Goal: Task Accomplishment & Management: Manage account settings

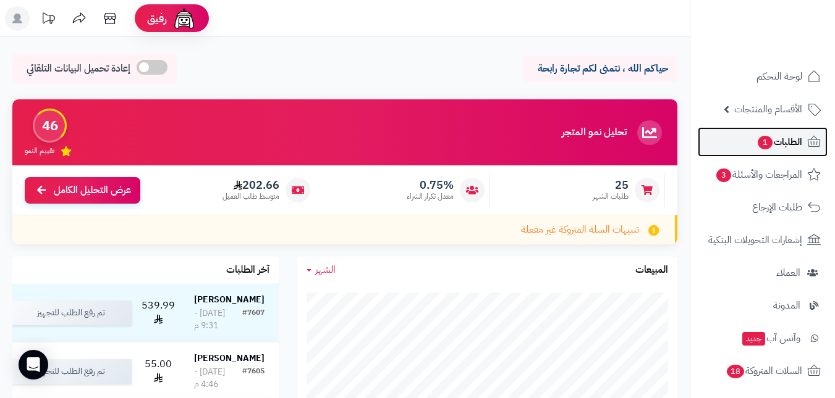
click at [758, 149] on span "الطلبات 1" at bounding box center [779, 141] width 46 height 17
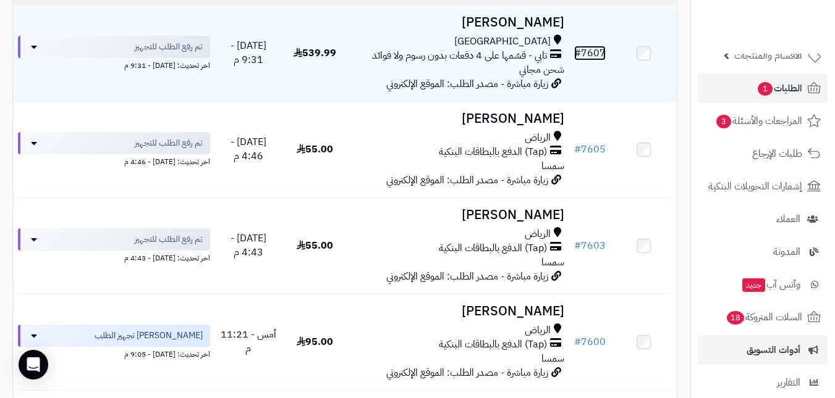
scroll to position [124, 0]
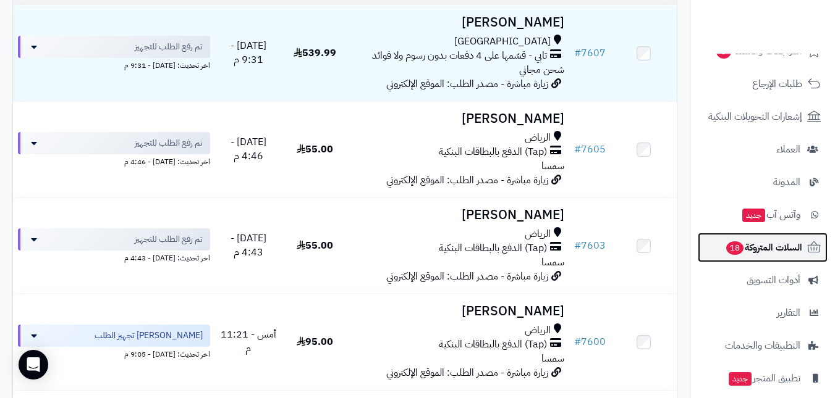
click at [747, 245] on span "السلات المتروكة 18" at bounding box center [763, 247] width 77 height 17
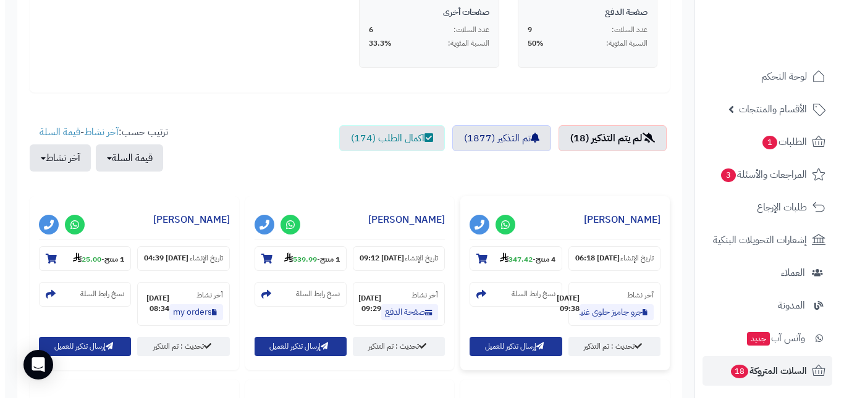
scroll to position [432, 0]
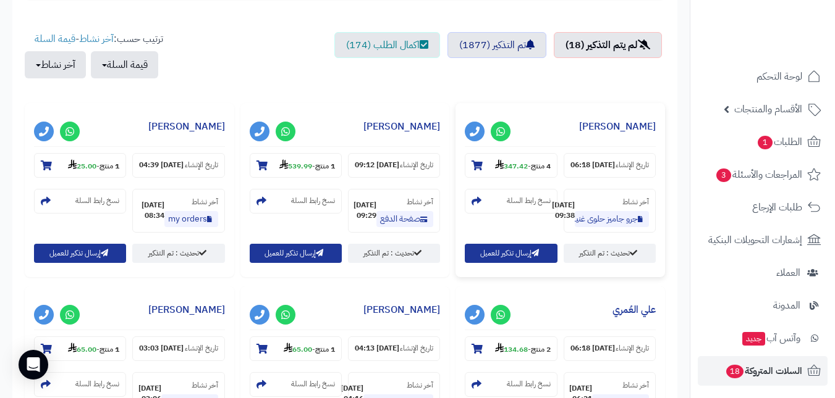
click at [523, 164] on strong "347.42" at bounding box center [511, 166] width 33 height 11
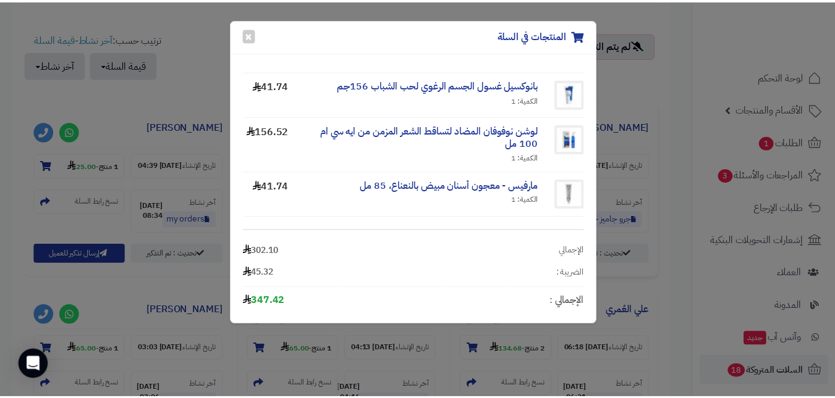
scroll to position [49, 0]
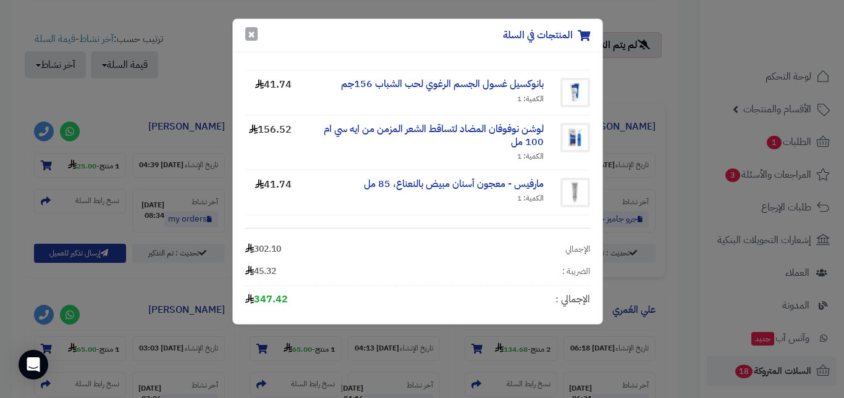
click at [251, 36] on button "×" at bounding box center [251, 34] width 12 height 14
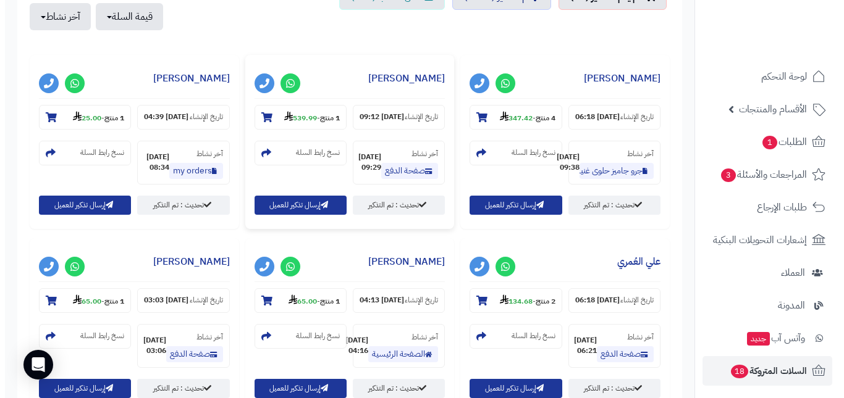
scroll to position [494, 0]
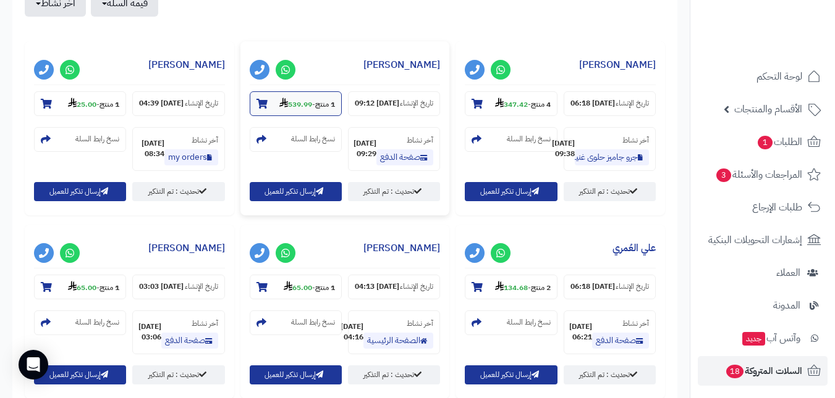
click at [301, 109] on strong "539.99" at bounding box center [295, 104] width 33 height 11
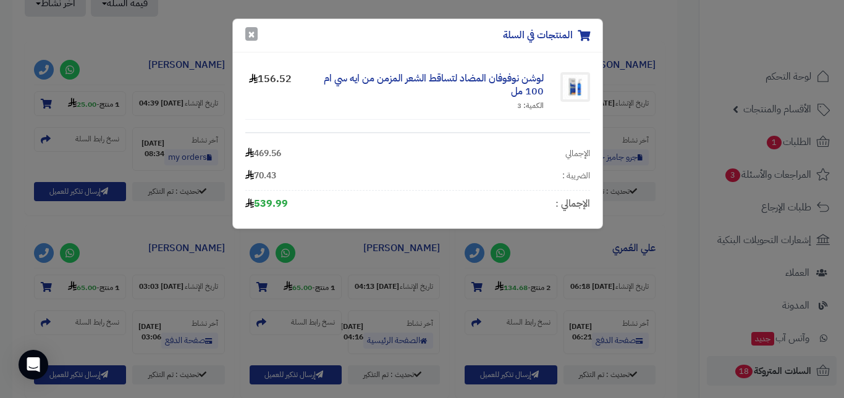
click at [248, 38] on button "×" at bounding box center [251, 34] width 12 height 14
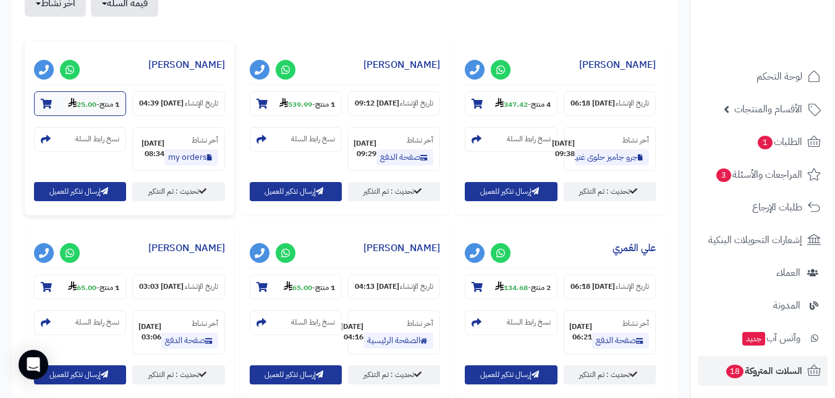
click at [117, 99] on strong "1 منتج" at bounding box center [109, 104] width 20 height 11
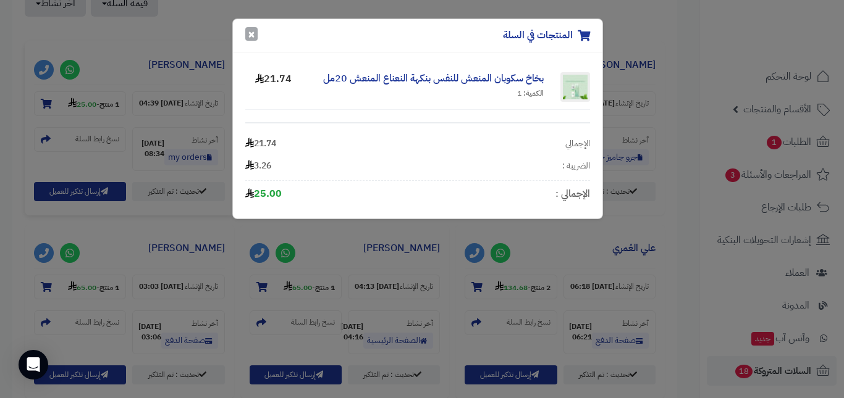
click at [251, 34] on button "×" at bounding box center [251, 34] width 12 height 14
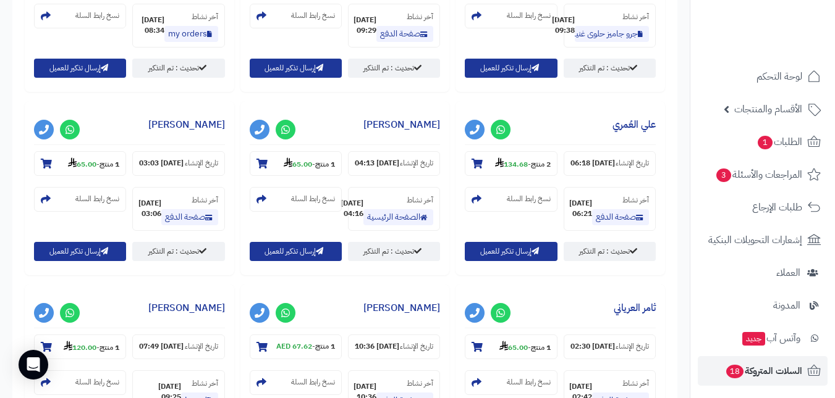
scroll to position [680, 0]
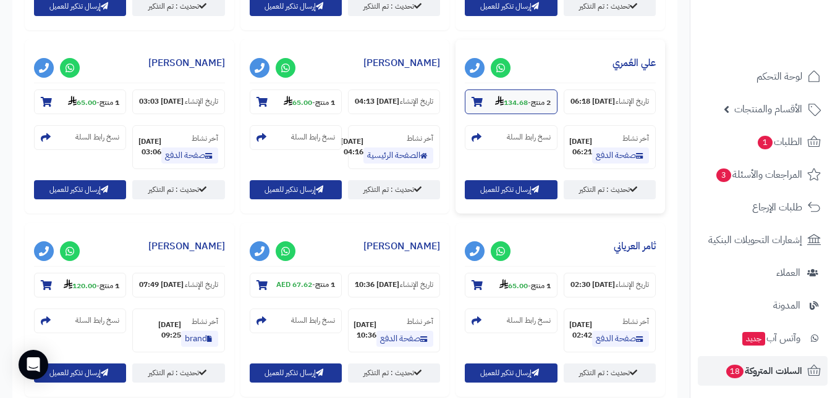
click at [531, 104] on strong "2 منتج" at bounding box center [541, 102] width 20 height 11
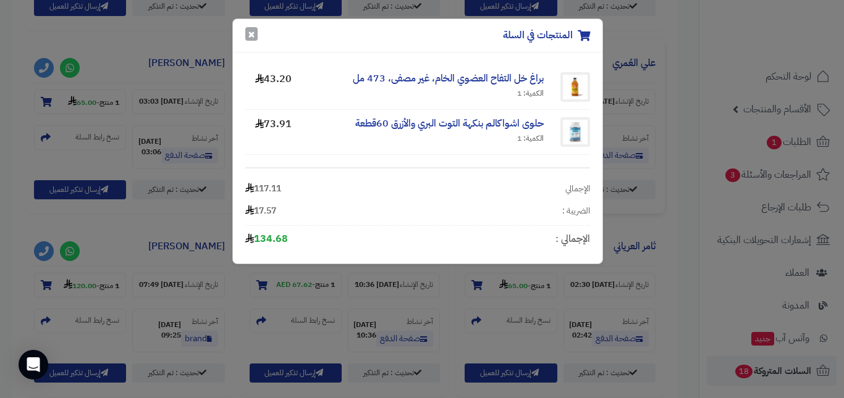
click at [255, 38] on button "×" at bounding box center [251, 34] width 12 height 14
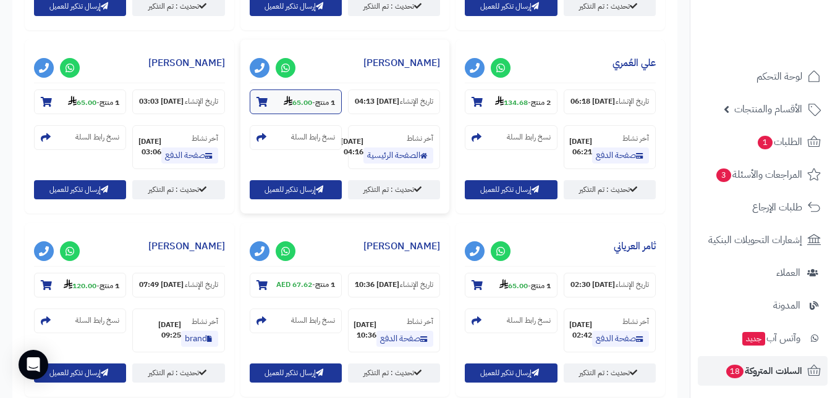
click at [250, 114] on section "1 منتج - 65.00" at bounding box center [296, 102] width 92 height 25
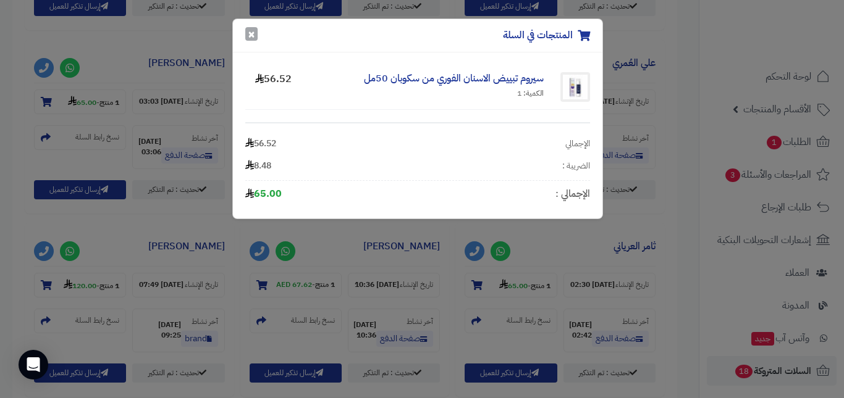
click at [247, 39] on button "×" at bounding box center [251, 34] width 12 height 14
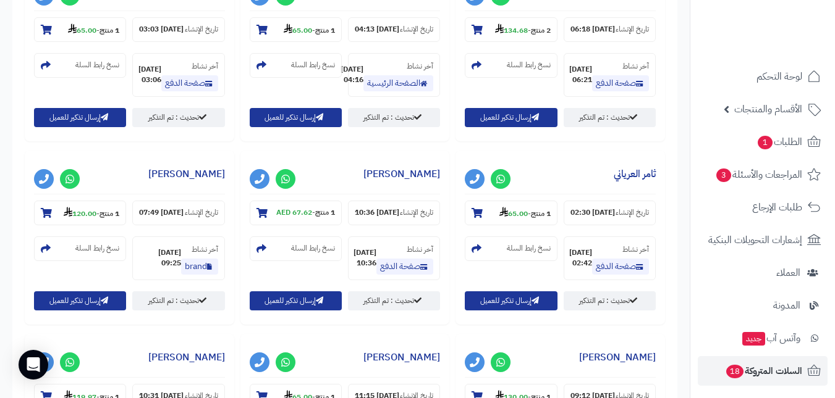
scroll to position [865, 0]
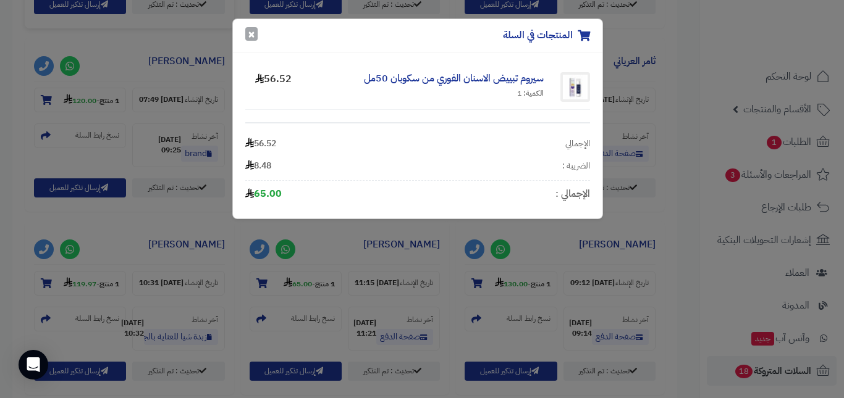
click at [249, 36] on button "×" at bounding box center [251, 34] width 12 height 14
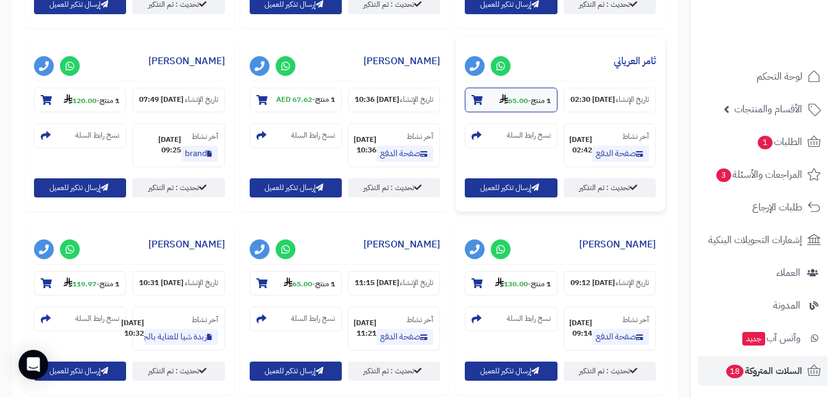
click at [499, 106] on small "1 منتج - 65.00" at bounding box center [524, 100] width 51 height 12
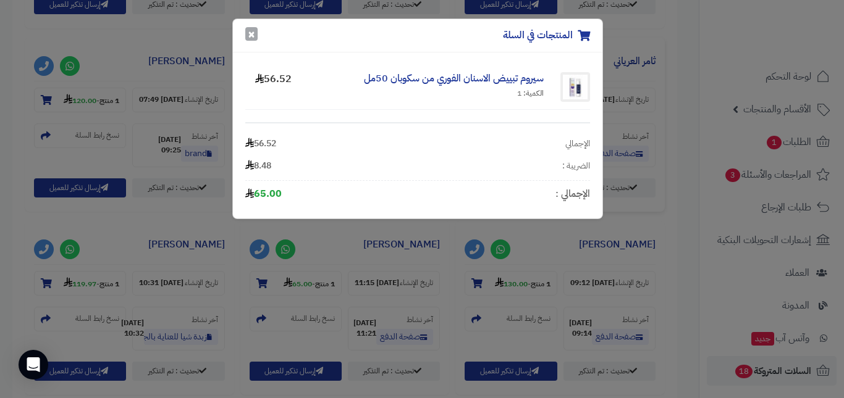
click at [255, 36] on button "×" at bounding box center [251, 34] width 12 height 14
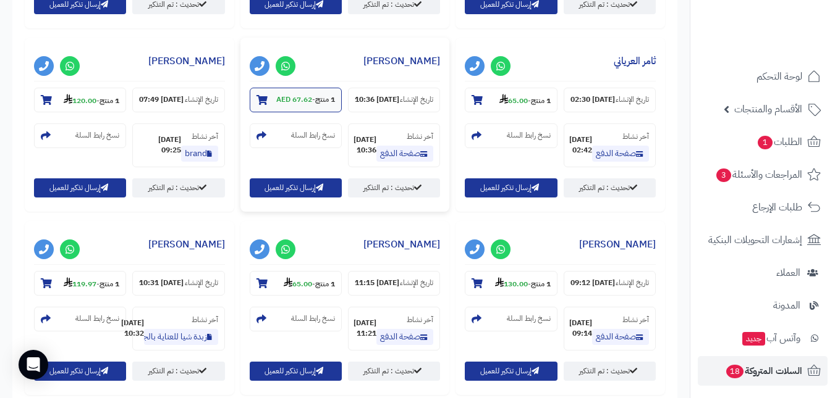
click at [315, 105] on strong "1 منتج" at bounding box center [325, 99] width 20 height 11
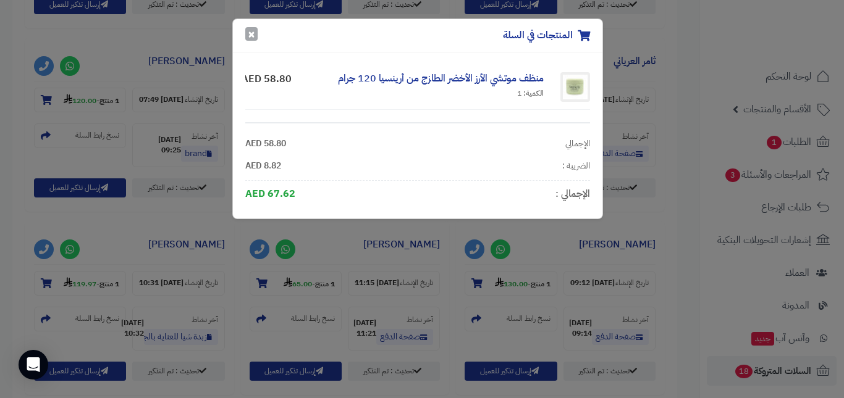
click at [254, 33] on button "×" at bounding box center [251, 34] width 12 height 14
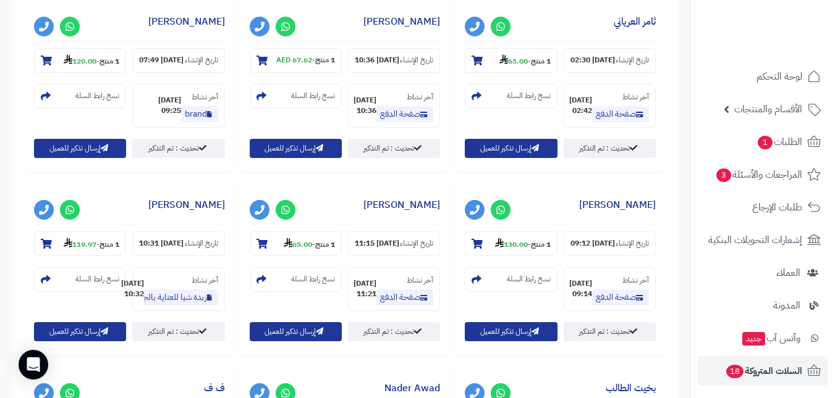
scroll to position [1050, 0]
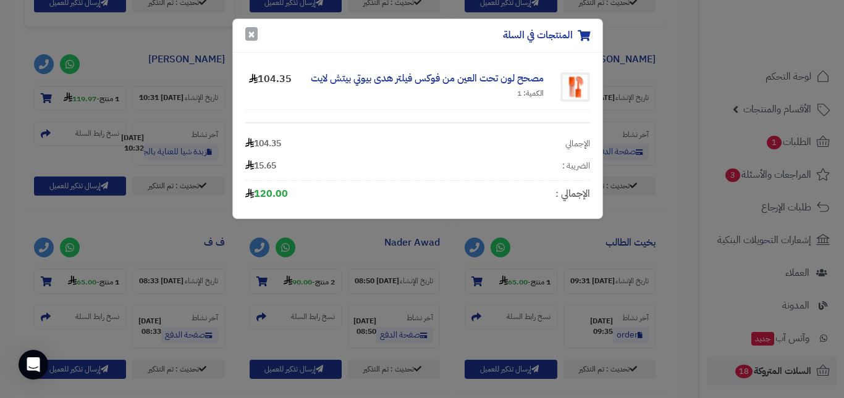
click at [250, 35] on button "×" at bounding box center [251, 34] width 12 height 14
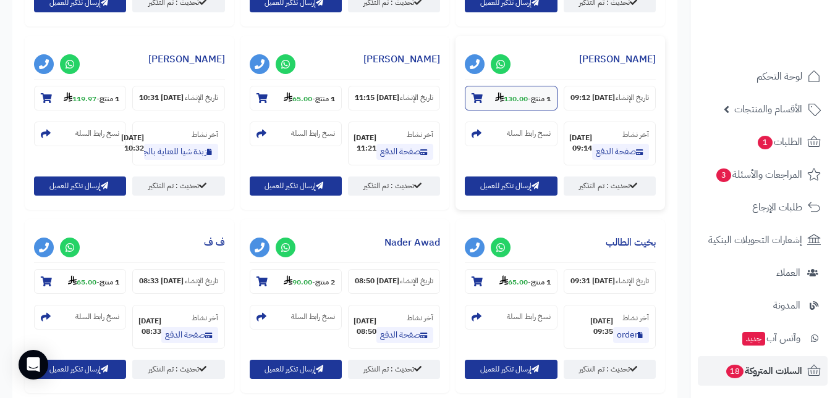
click at [465, 111] on section "1 منتج - 130.00" at bounding box center [511, 98] width 92 height 25
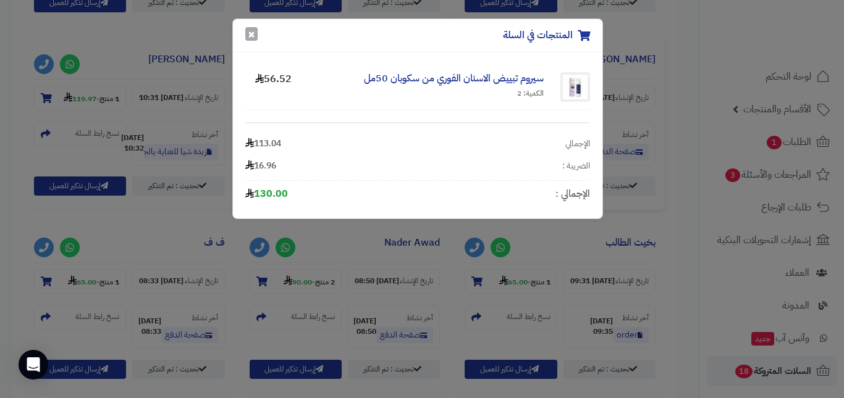
click at [249, 32] on button "×" at bounding box center [251, 34] width 12 height 14
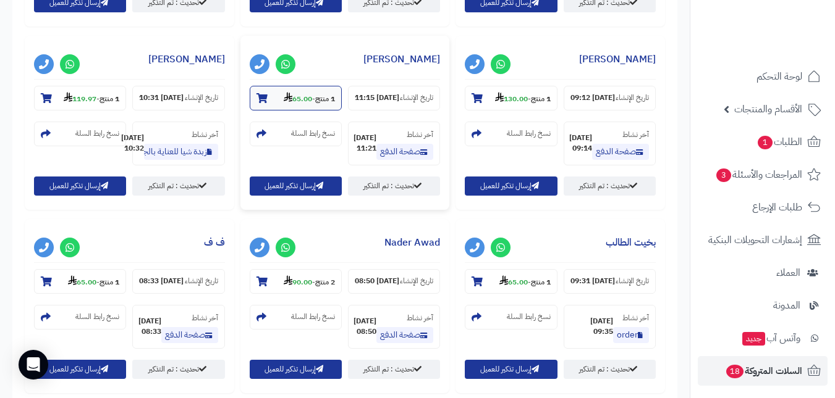
click at [250, 111] on section "1 منتج - 65.00" at bounding box center [296, 98] width 92 height 25
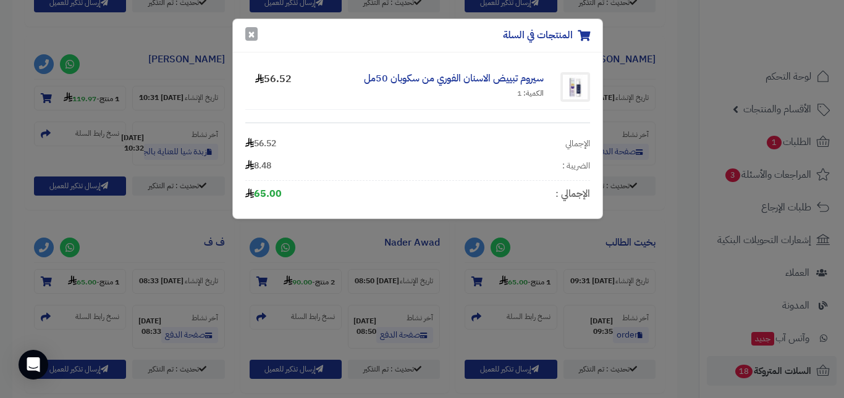
click at [256, 39] on button "×" at bounding box center [251, 34] width 12 height 14
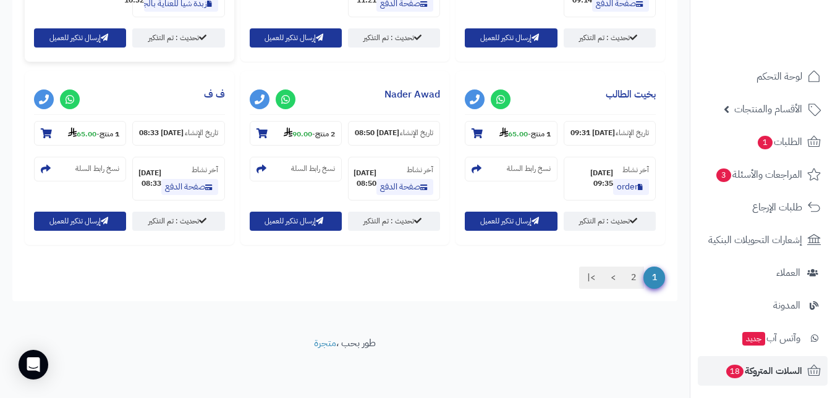
scroll to position [1297, 0]
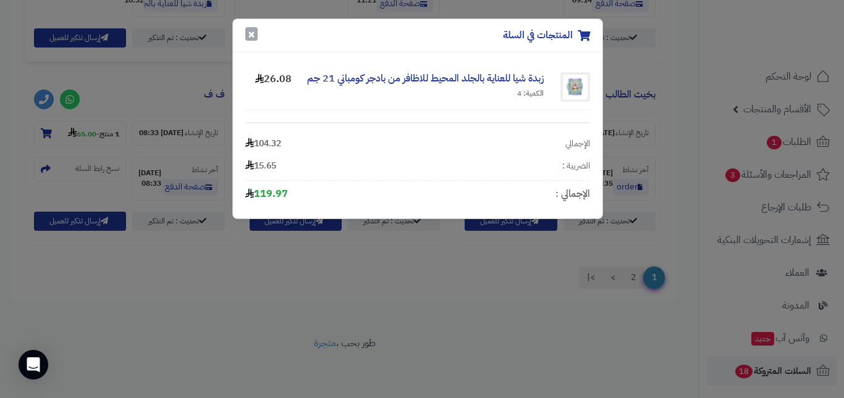
click at [252, 34] on button "×" at bounding box center [251, 34] width 12 height 14
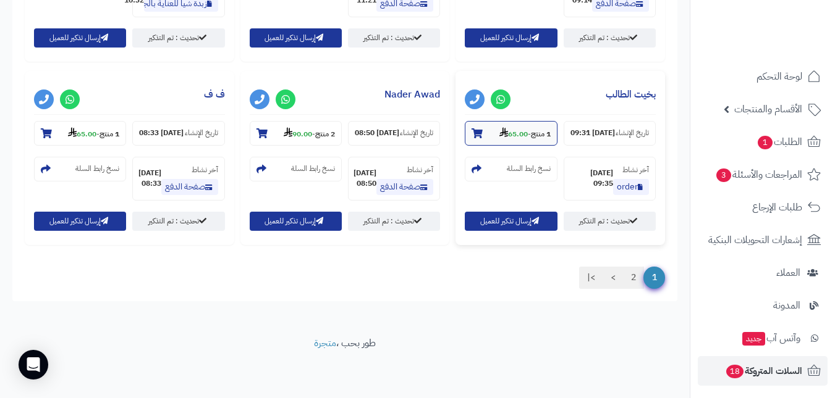
click at [499, 129] on strong "65.00" at bounding box center [513, 134] width 28 height 11
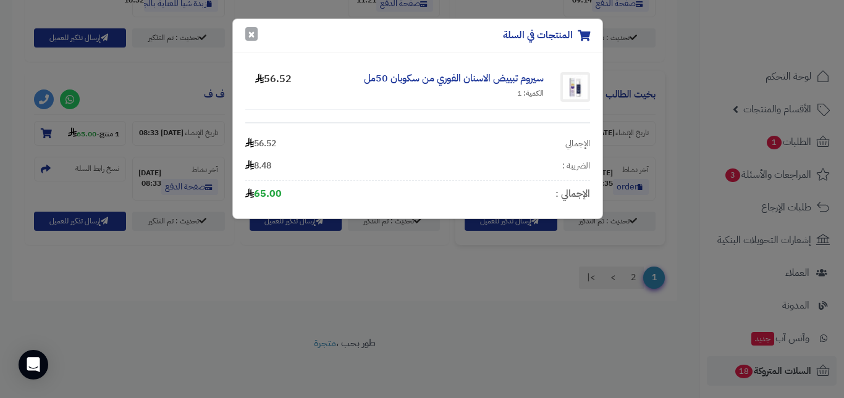
click at [256, 36] on button "×" at bounding box center [251, 34] width 12 height 14
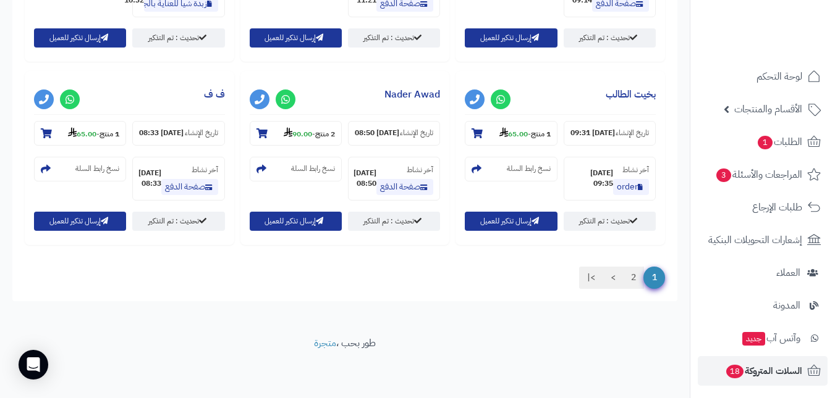
click at [250, 121] on section "2 منتج - 90.00" at bounding box center [296, 133] width 92 height 25
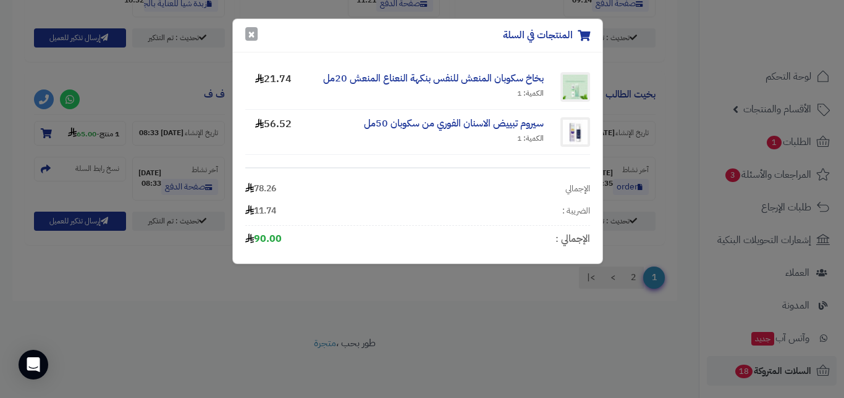
click at [251, 31] on button "×" at bounding box center [251, 34] width 12 height 14
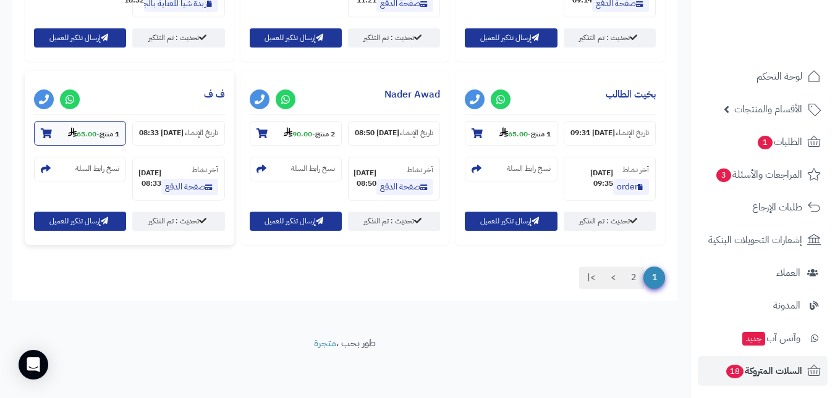
click at [96, 140] on strong "65.00" at bounding box center [82, 134] width 28 height 11
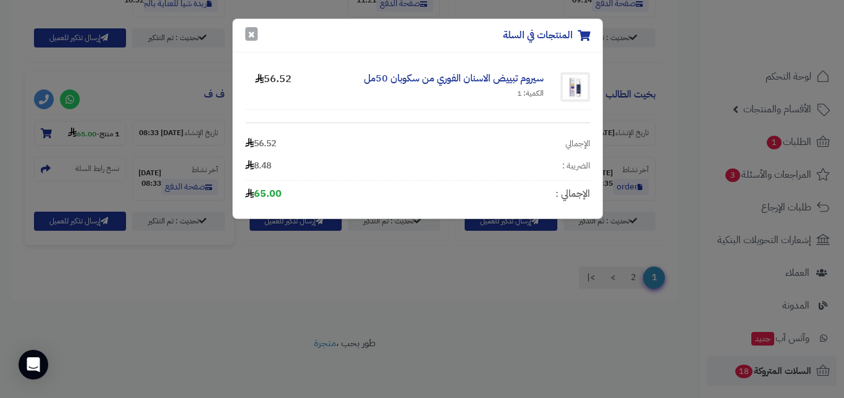
click at [245, 39] on button "×" at bounding box center [251, 34] width 12 height 14
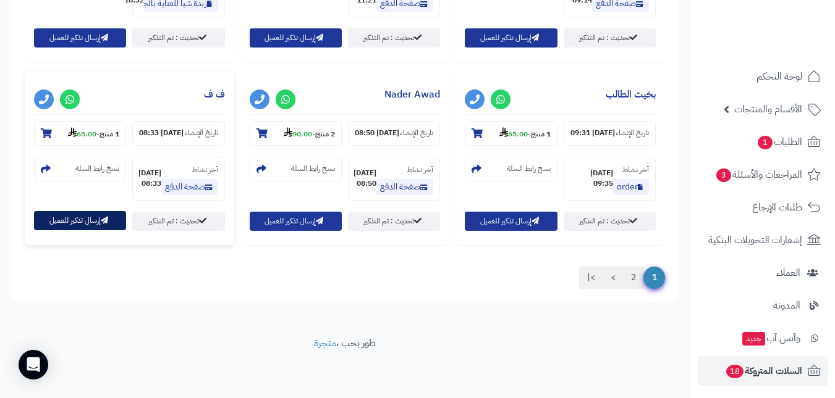
scroll to position [1437, 0]
click at [630, 277] on link "2" at bounding box center [633, 278] width 21 height 22
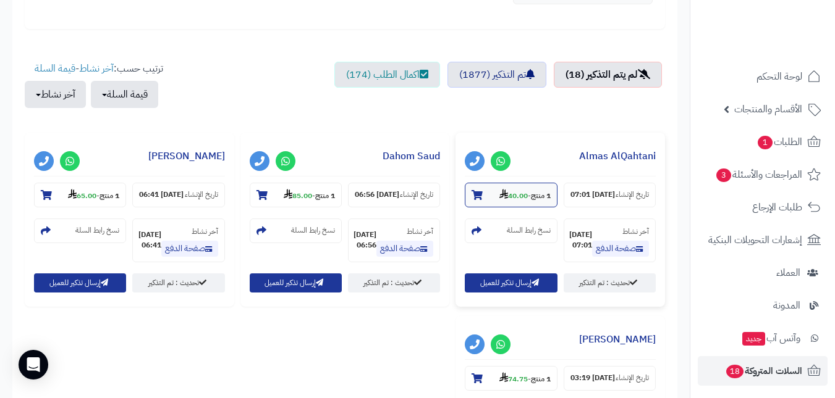
scroll to position [416, 0]
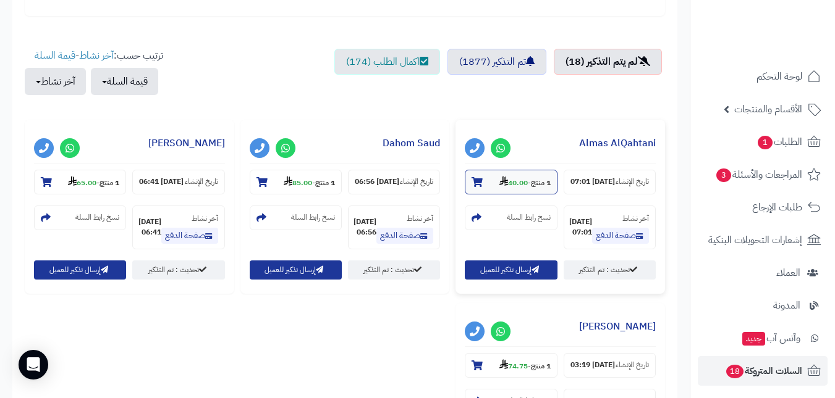
click at [541, 177] on strong "1 منتج" at bounding box center [541, 182] width 20 height 11
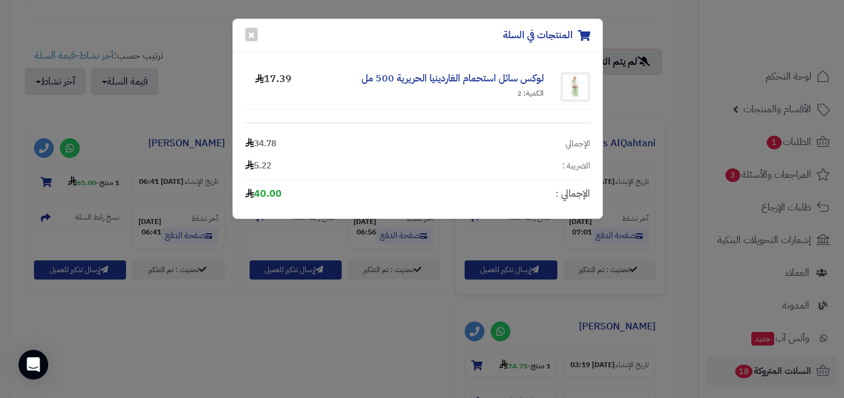
click at [184, 53] on div "المنتجات في السلة × لوكس سائل استحمام الغاردينيا الحريرية 500 مل الكمية: 2 17.3…" at bounding box center [422, 199] width 844 height 398
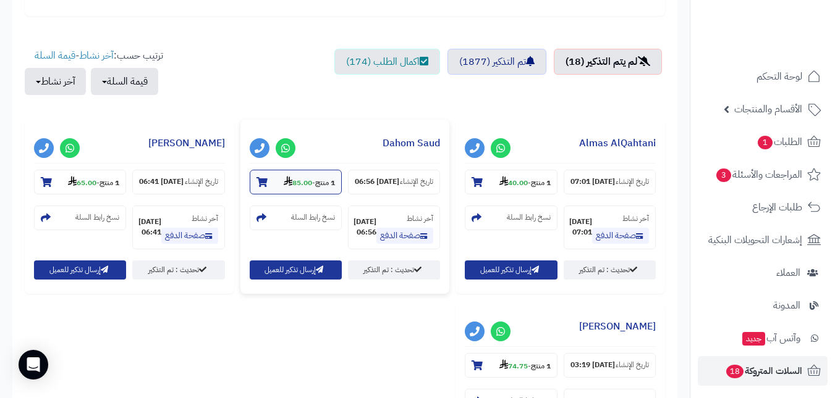
click at [284, 180] on icon at bounding box center [288, 181] width 9 height 10
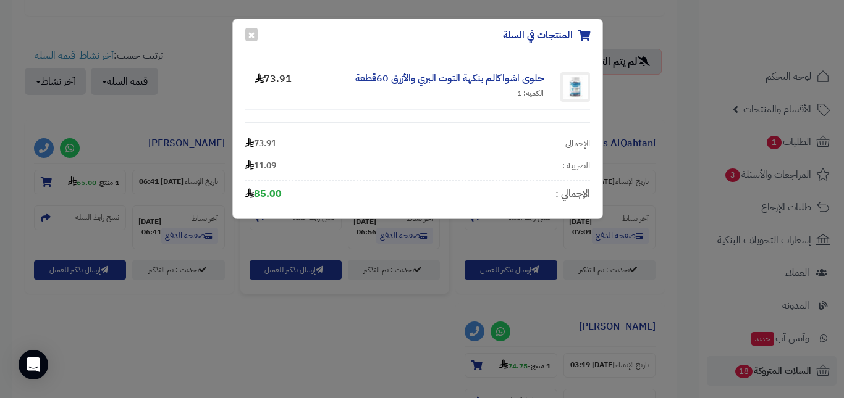
click at [205, 119] on div "المنتجات في السلة × حلوى اشواكالم بنكهة التوت البري والأزرق 60قطعة الكمية: 1 73…" at bounding box center [422, 199] width 844 height 398
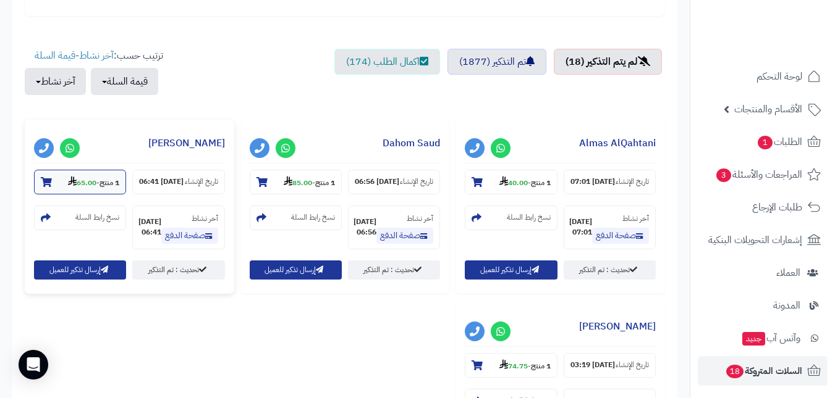
click at [118, 180] on strong "1 منتج" at bounding box center [109, 182] width 20 height 11
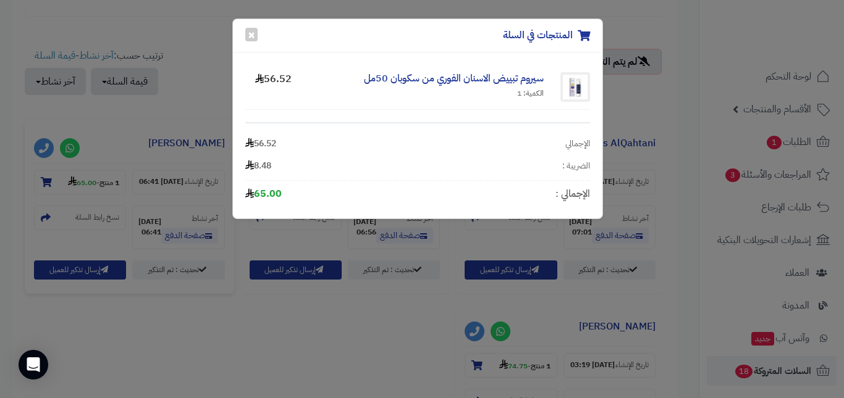
click at [216, 103] on div "المنتجات في السلة × سيروم تبييض الاسنان الفوري من سكوبان 50مل الكمية: 1 56.52 ا…" at bounding box center [422, 199] width 844 height 398
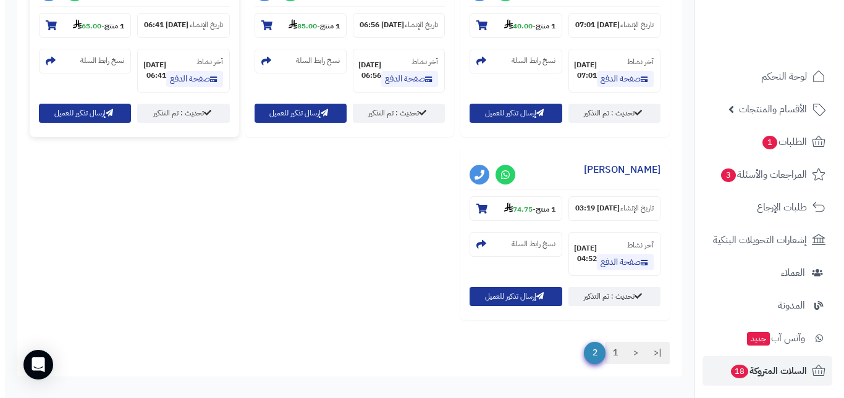
scroll to position [601, 0]
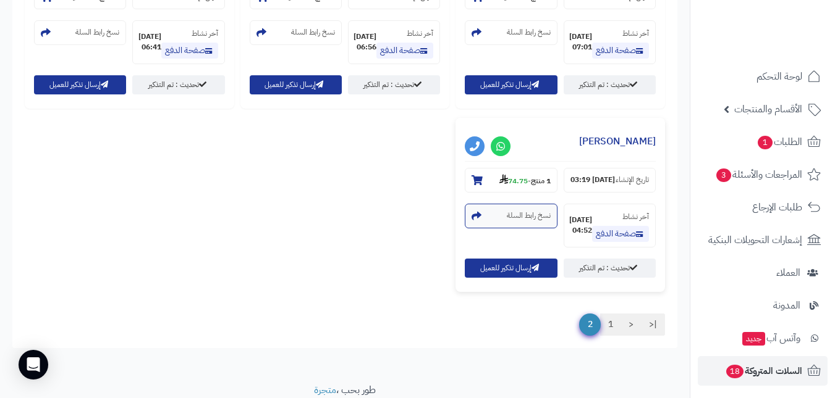
click at [507, 221] on small "نسخ رابط السلة" at bounding box center [529, 216] width 44 height 11
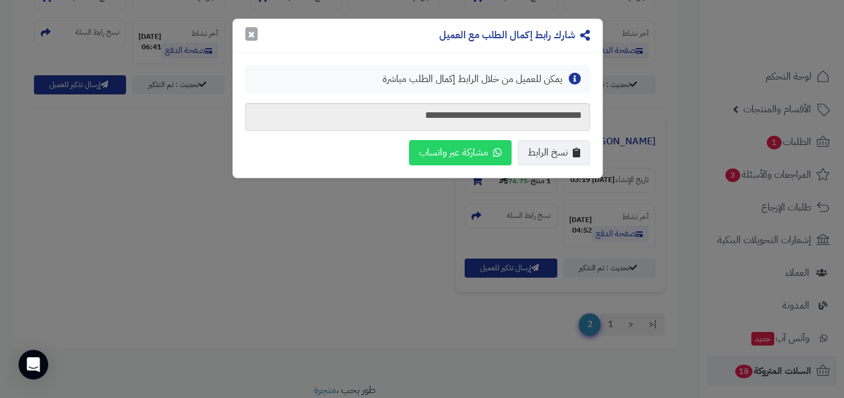
click at [252, 41] on button "×" at bounding box center [251, 34] width 12 height 14
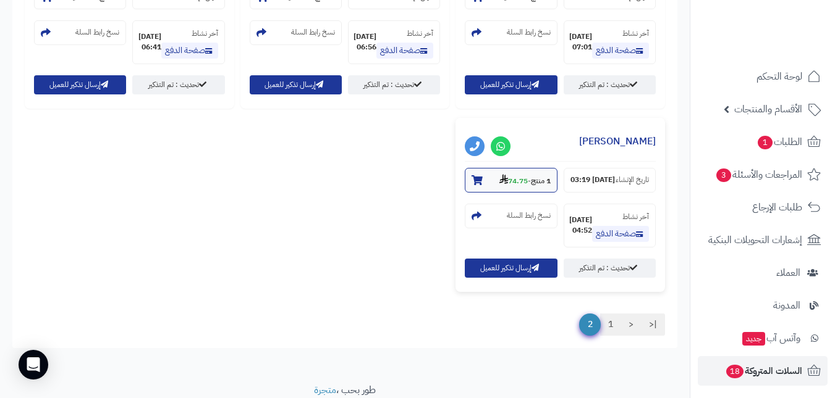
click at [526, 187] on small "1 منتج - 74.75" at bounding box center [524, 180] width 51 height 12
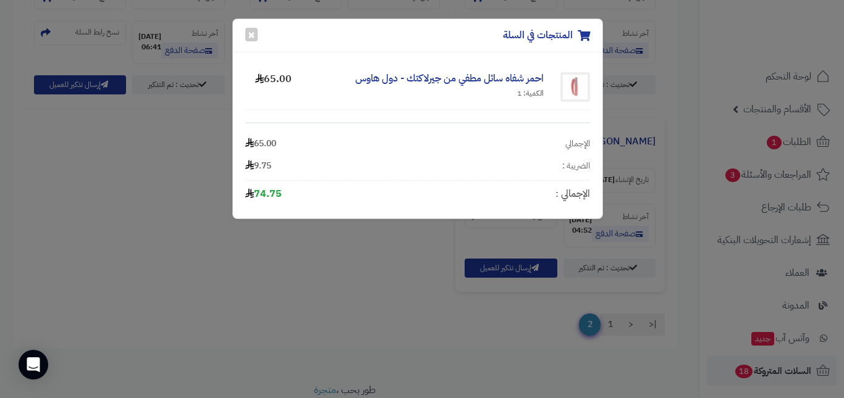
click at [327, 268] on div "المنتجات في السلة × احمر شفاه سائل مطفي من جيرلاكتك - دول هاوس الكمية: 1 65.00 …" at bounding box center [422, 199] width 844 height 398
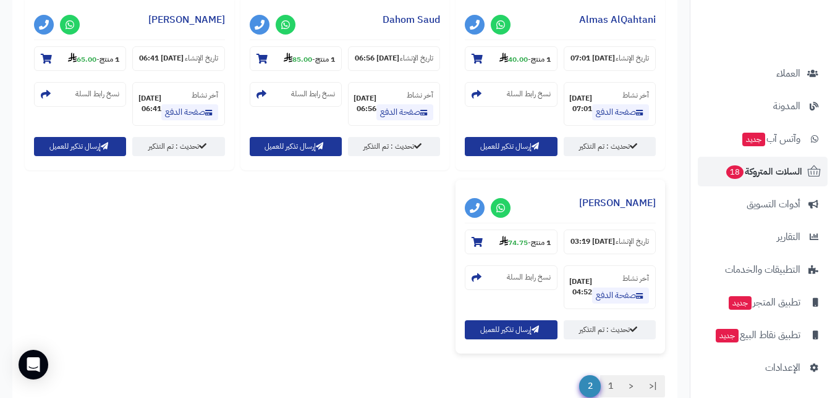
scroll to position [663, 0]
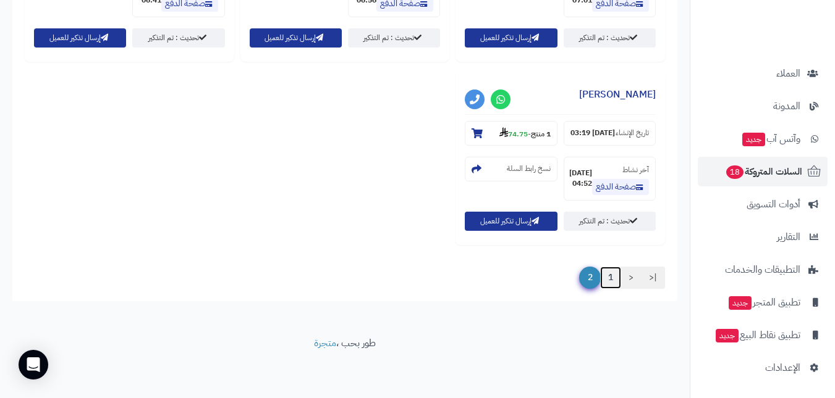
click at [612, 282] on link "1" at bounding box center [610, 278] width 21 height 22
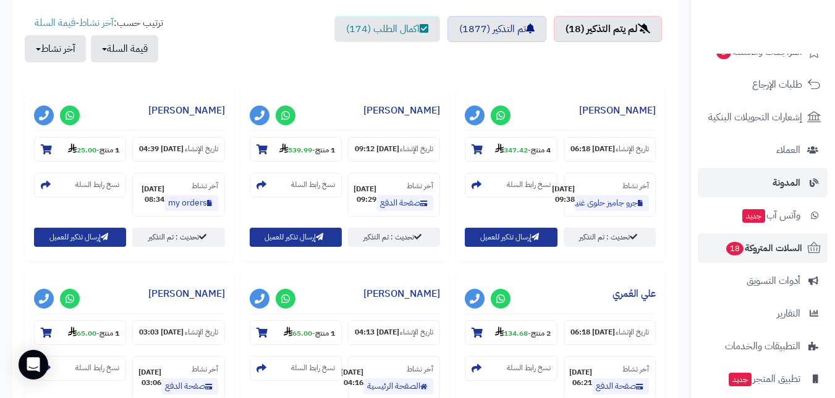
scroll to position [124, 0]
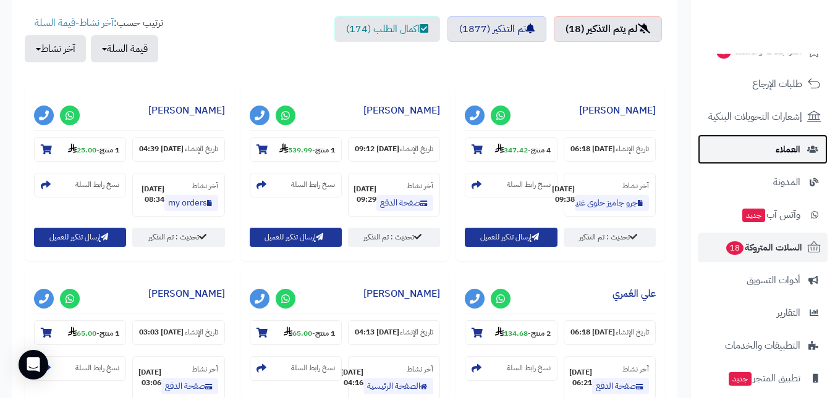
click at [777, 151] on span "العملاء" at bounding box center [787, 149] width 25 height 17
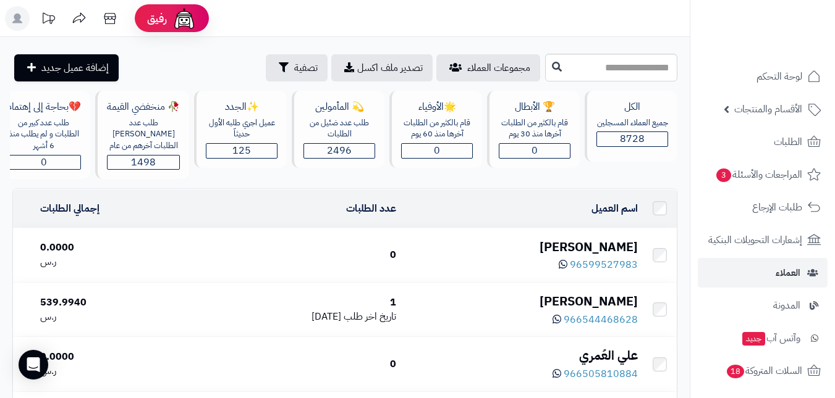
click at [762, 61] on nav "لوحة التحكم الأقسام والمنتجات المنتجات الأقسام الماركات مواصفات المنتجات مواصفا…" at bounding box center [761, 214] width 145 height 398
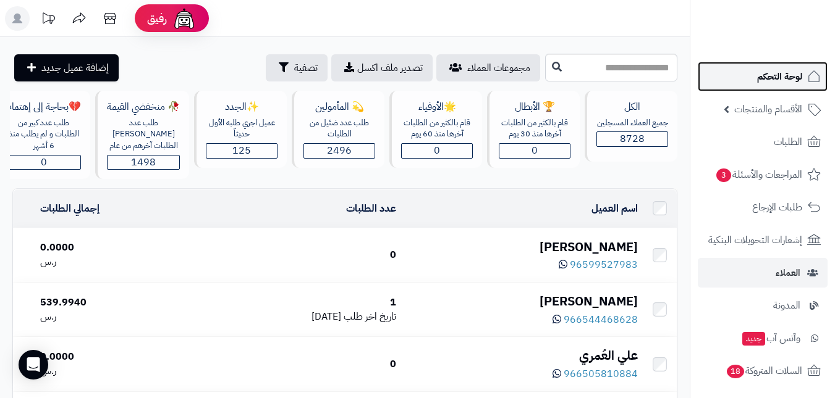
click at [762, 72] on span "لوحة التحكم" at bounding box center [779, 76] width 45 height 17
